Goal: Register for event/course

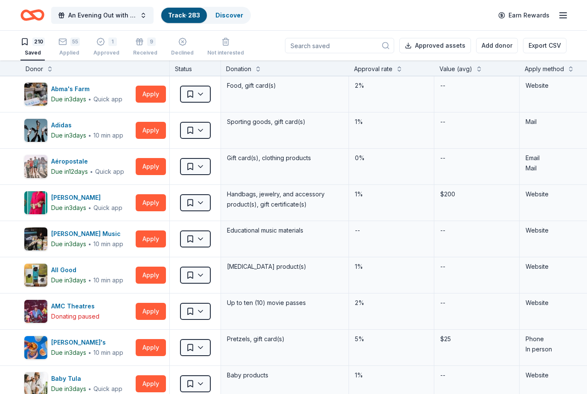
click at [398, 75] on div "Approval rate" at bounding box center [391, 68] width 85 height 15
click at [396, 70] on button at bounding box center [399, 68] width 7 height 9
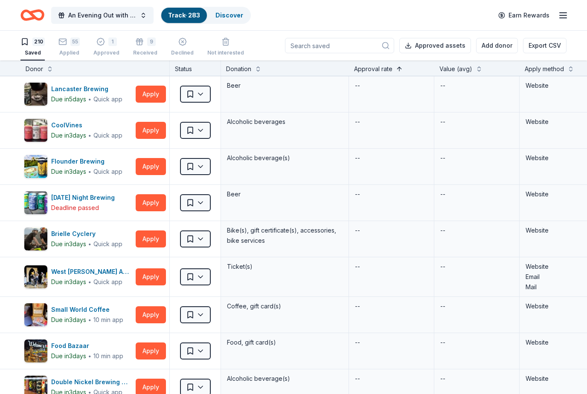
click at [396, 72] on button at bounding box center [399, 68] width 7 height 9
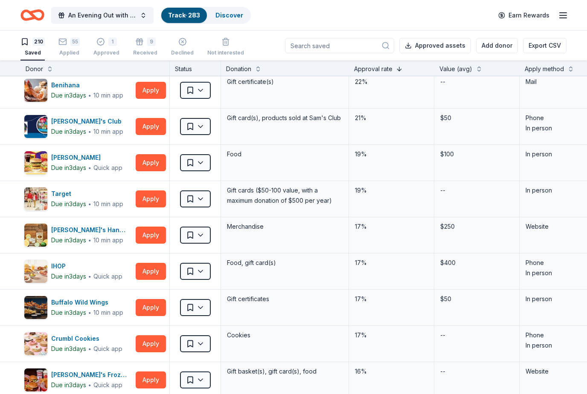
scroll to position [221, 0]
click at [148, 237] on button "Apply" at bounding box center [151, 235] width 30 height 17
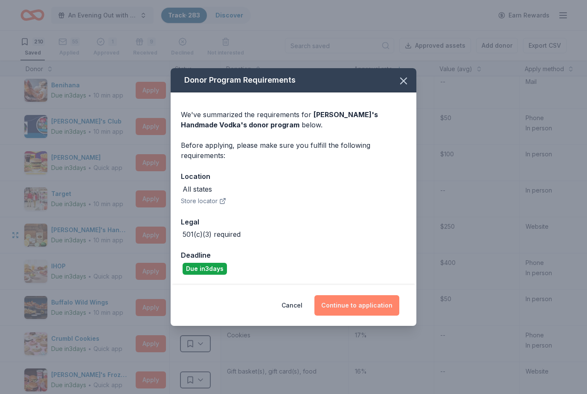
click at [365, 308] on button "Continue to application" at bounding box center [356, 306] width 85 height 20
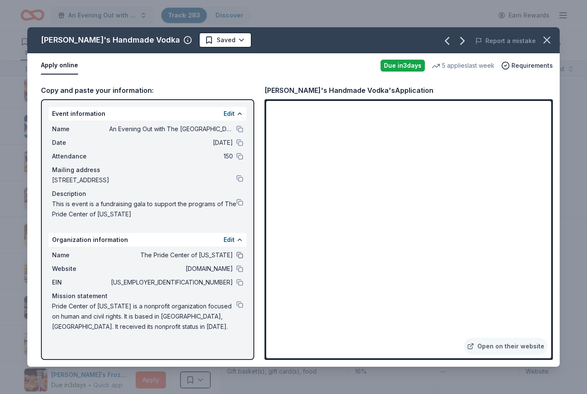
click at [238, 258] on button at bounding box center [239, 255] width 7 height 7
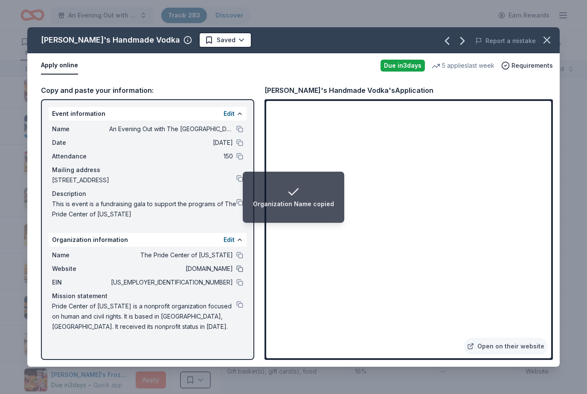
click at [237, 272] on button at bounding box center [239, 269] width 7 height 7
click at [240, 284] on button at bounding box center [239, 282] width 7 height 7
click at [244, 128] on div "Name An Evening Out with The Pride Center of NJ Date [DATE] Attendance 150 Mail…" at bounding box center [148, 172] width 198 height 102
click at [240, 130] on button at bounding box center [239, 129] width 7 height 7
click at [241, 272] on button at bounding box center [239, 269] width 7 height 7
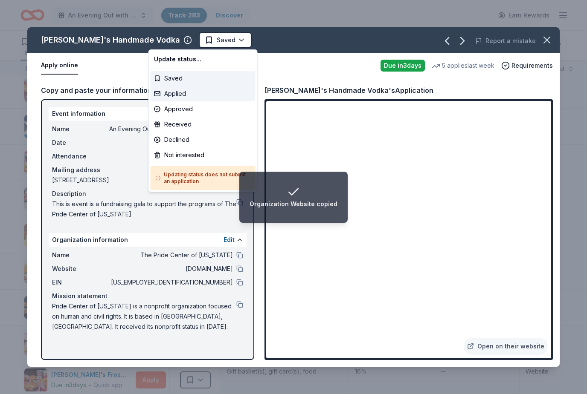
click at [196, 93] on div "Applied" at bounding box center [203, 93] width 105 height 15
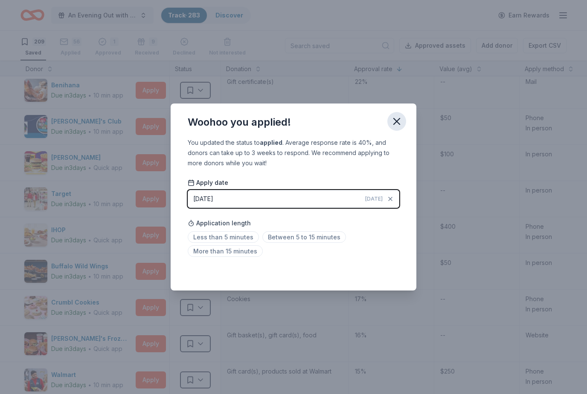
click at [398, 120] on icon "button" at bounding box center [397, 122] width 6 height 6
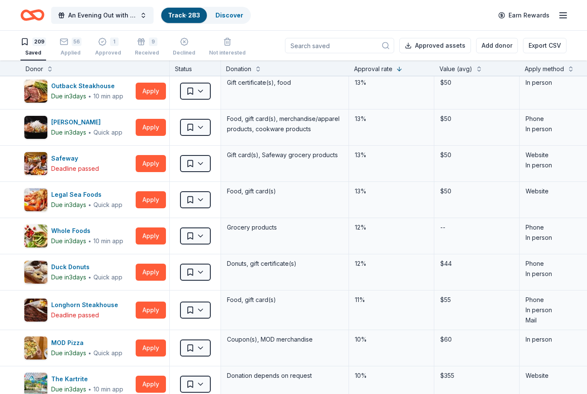
scroll to position [734, 0]
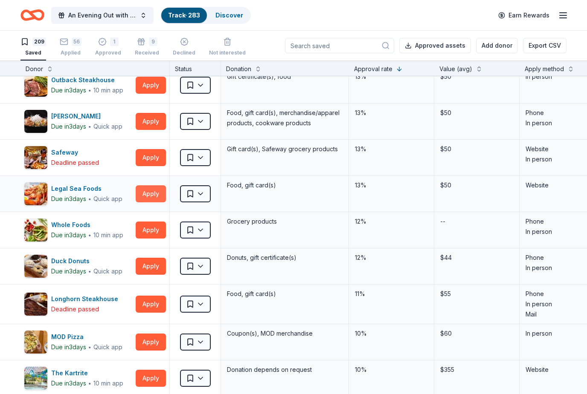
click at [148, 195] on button "Apply" at bounding box center [151, 193] width 30 height 17
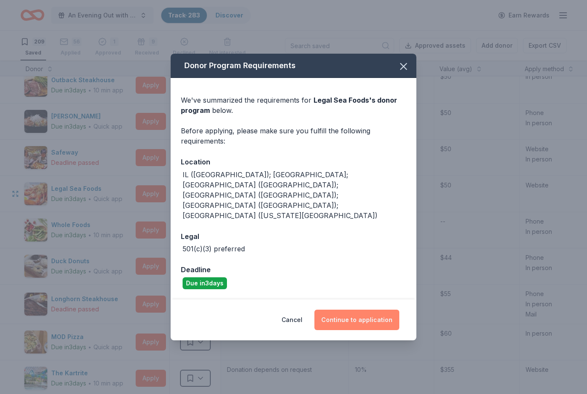
click at [370, 310] on button "Continue to application" at bounding box center [356, 320] width 85 height 20
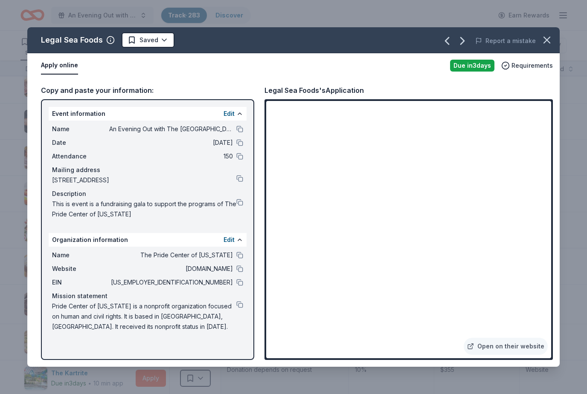
click at [232, 255] on span "The Pride Center of [US_STATE]" at bounding box center [171, 255] width 124 height 10
click at [242, 258] on button at bounding box center [239, 255] width 7 height 7
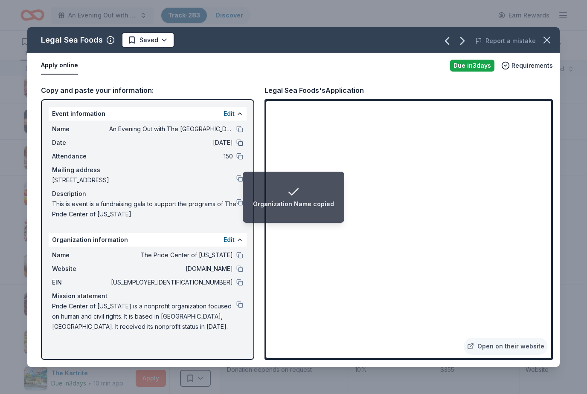
click at [238, 143] on button at bounding box center [239, 142] width 7 height 7
click at [239, 136] on div "Name An Evening Out with The Pride Center of NJ Date [DATE] Attendance 150 Mail…" at bounding box center [148, 172] width 198 height 102
click at [236, 132] on div "Name An Evening Out with The [GEOGRAPHIC_DATA]" at bounding box center [147, 129] width 191 height 10
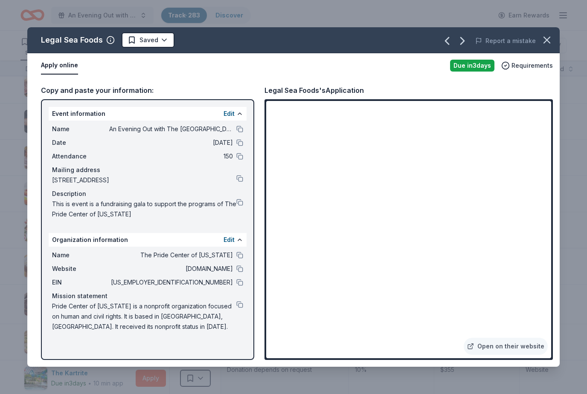
click at [232, 174] on div "Mailing address" at bounding box center [147, 170] width 191 height 10
click at [233, 130] on div "Name An Evening Out with The [GEOGRAPHIC_DATA]" at bounding box center [147, 129] width 191 height 10
click at [241, 130] on button at bounding box center [239, 129] width 7 height 7
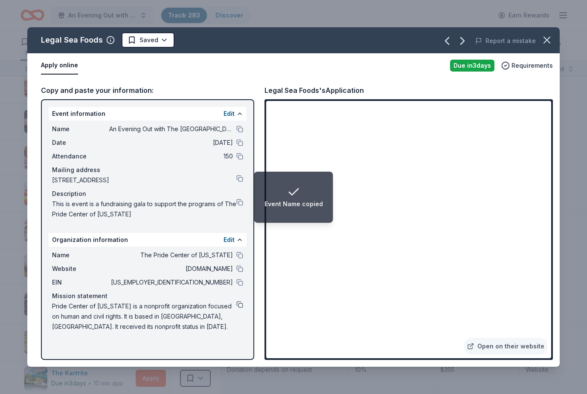
click at [240, 304] on button at bounding box center [239, 304] width 7 height 7
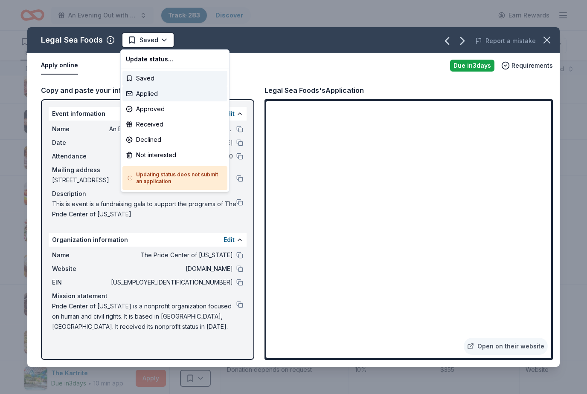
click at [151, 95] on div "Applied" at bounding box center [174, 93] width 105 height 15
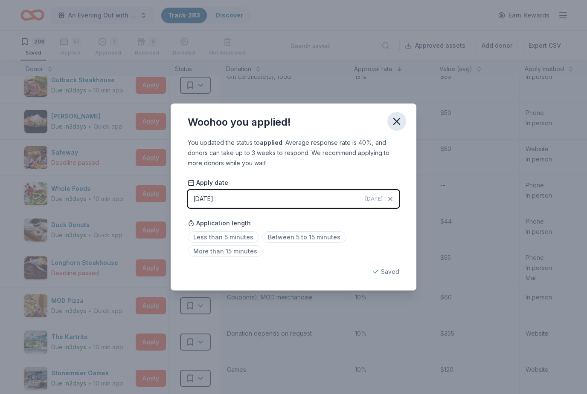
click at [394, 122] on icon "button" at bounding box center [397, 122] width 12 height 12
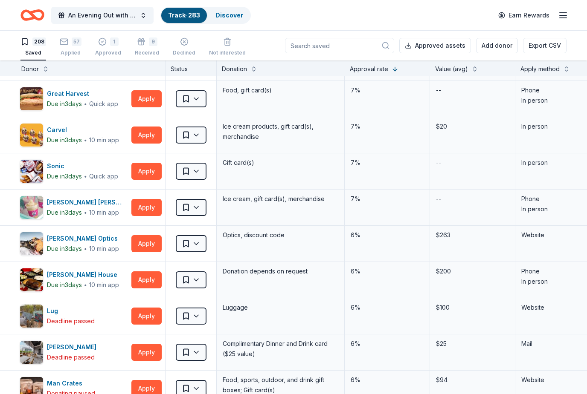
scroll to position [1376, 5]
click at [153, 281] on button "Apply" at bounding box center [146, 280] width 30 height 17
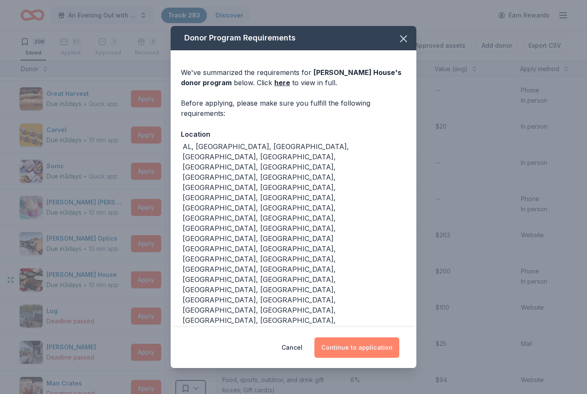
click at [369, 338] on button "Continue to application" at bounding box center [356, 348] width 85 height 20
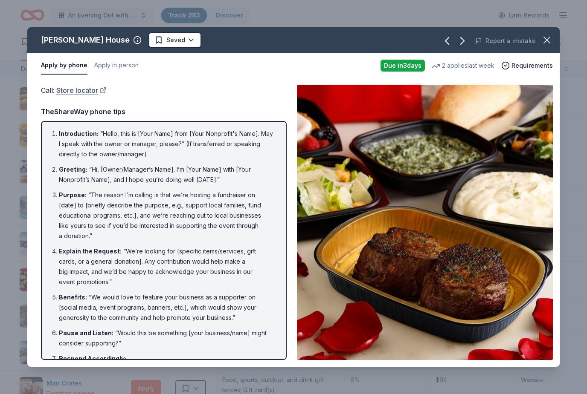
click at [95, 95] on link "Store locator" at bounding box center [81, 90] width 50 height 11
click at [87, 94] on link "Store locator" at bounding box center [81, 90] width 50 height 11
